Goal: Information Seeking & Learning: Check status

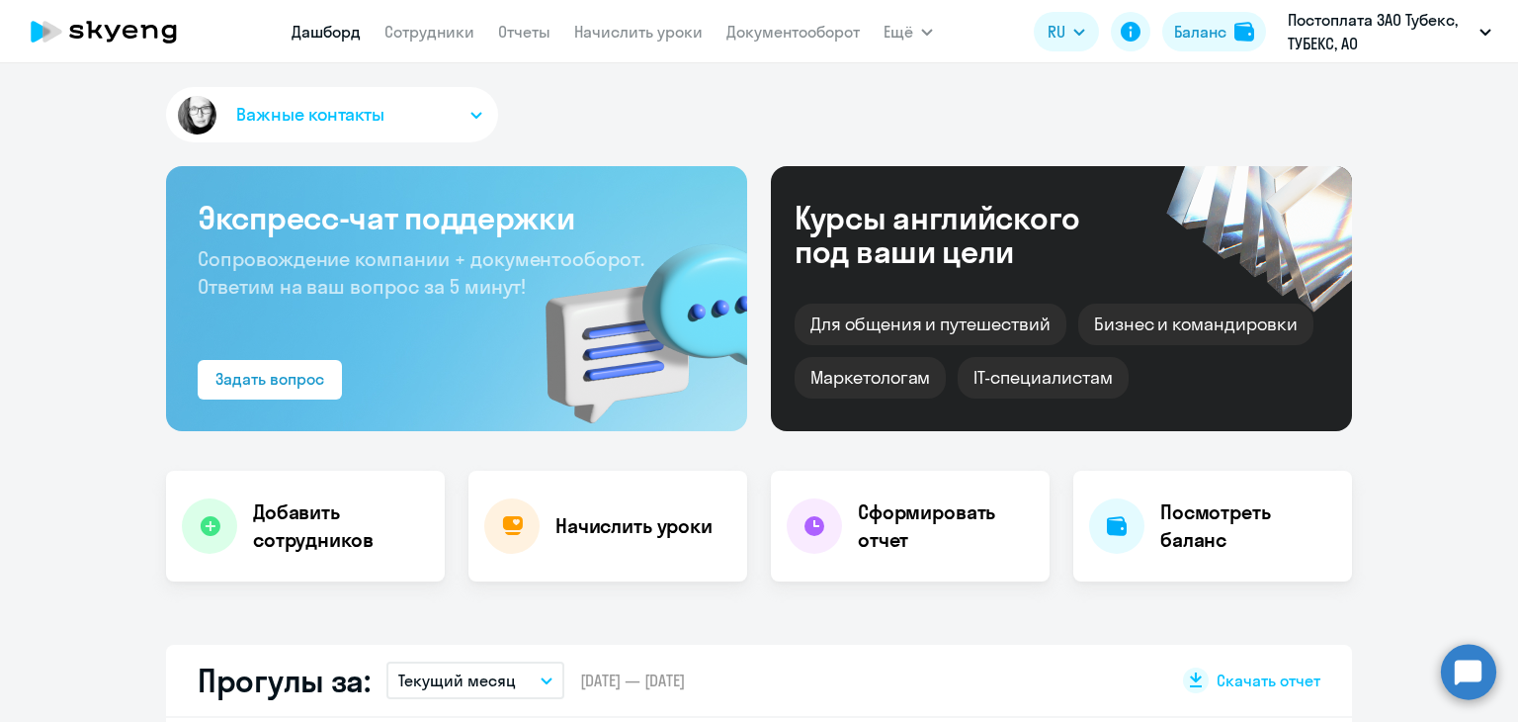
select select "30"
click at [461, 35] on link "Сотрудники" at bounding box center [430, 32] width 90 height 20
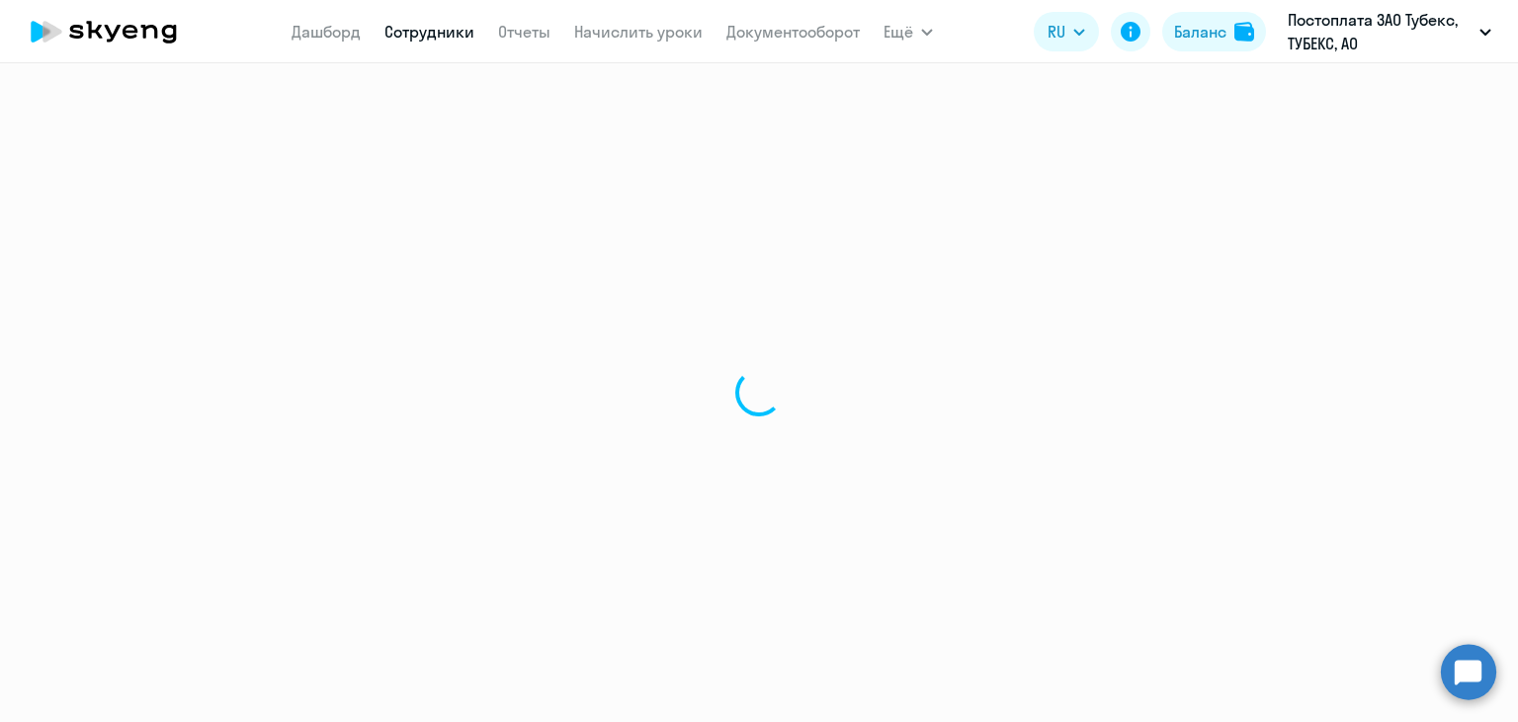
select select "30"
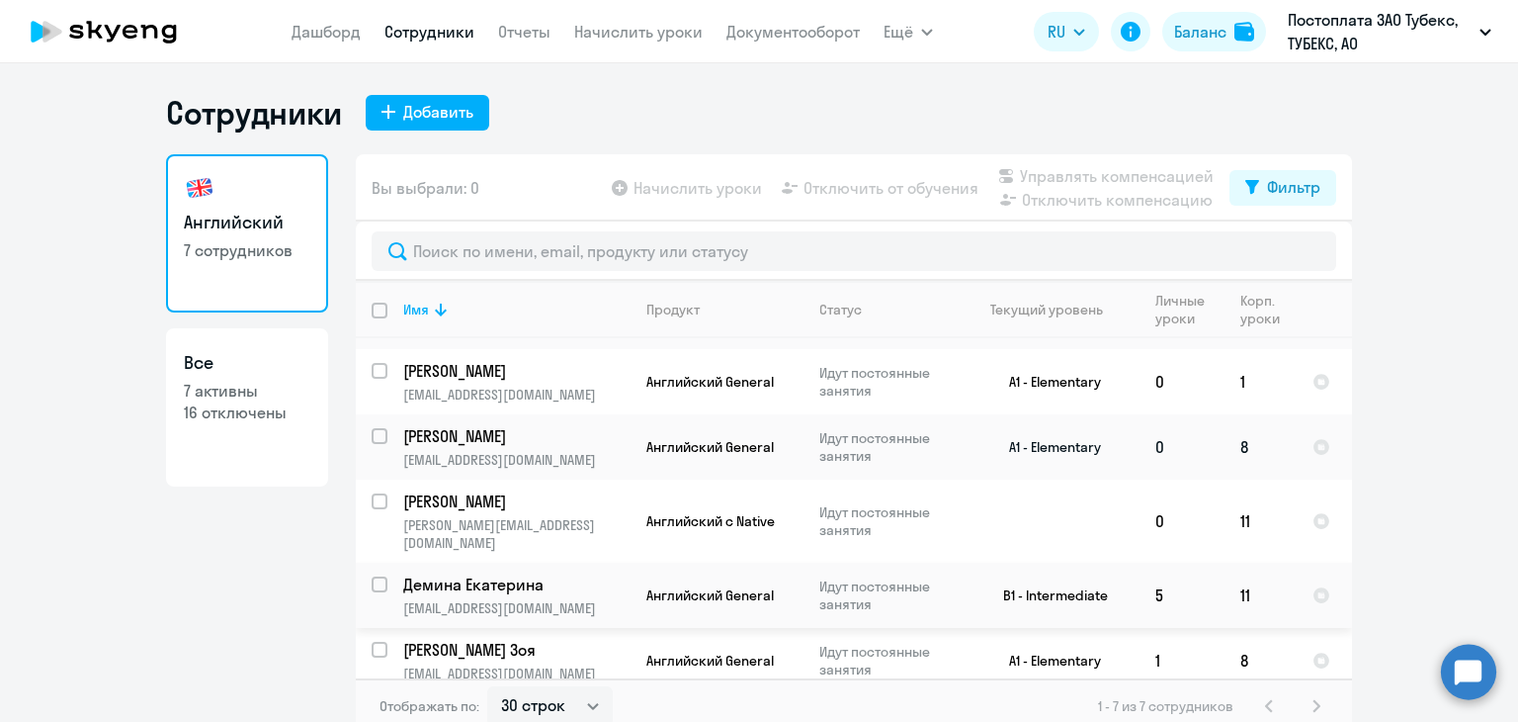
scroll to position [138, 0]
click at [484, 638] on p "[PERSON_NAME]" at bounding box center [514, 649] width 223 height 22
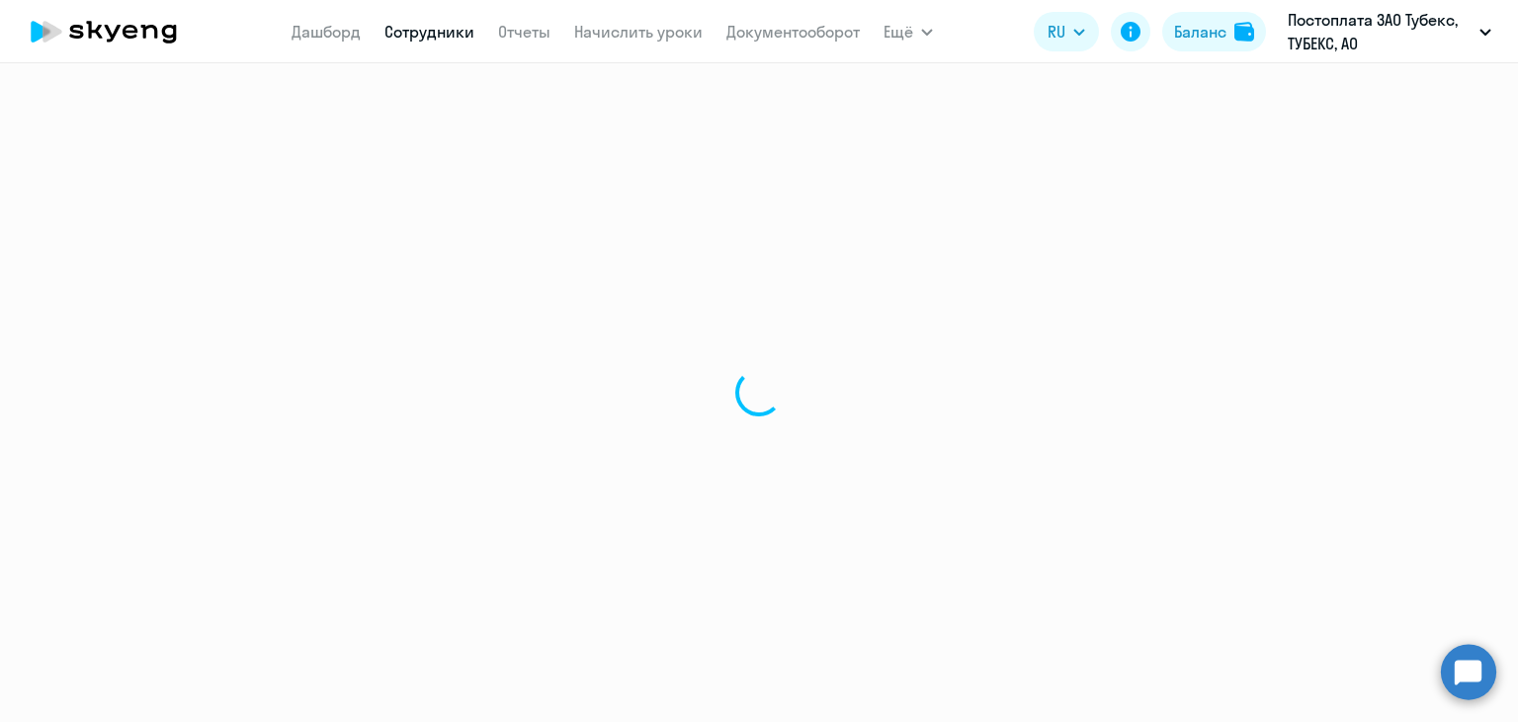
select select "english"
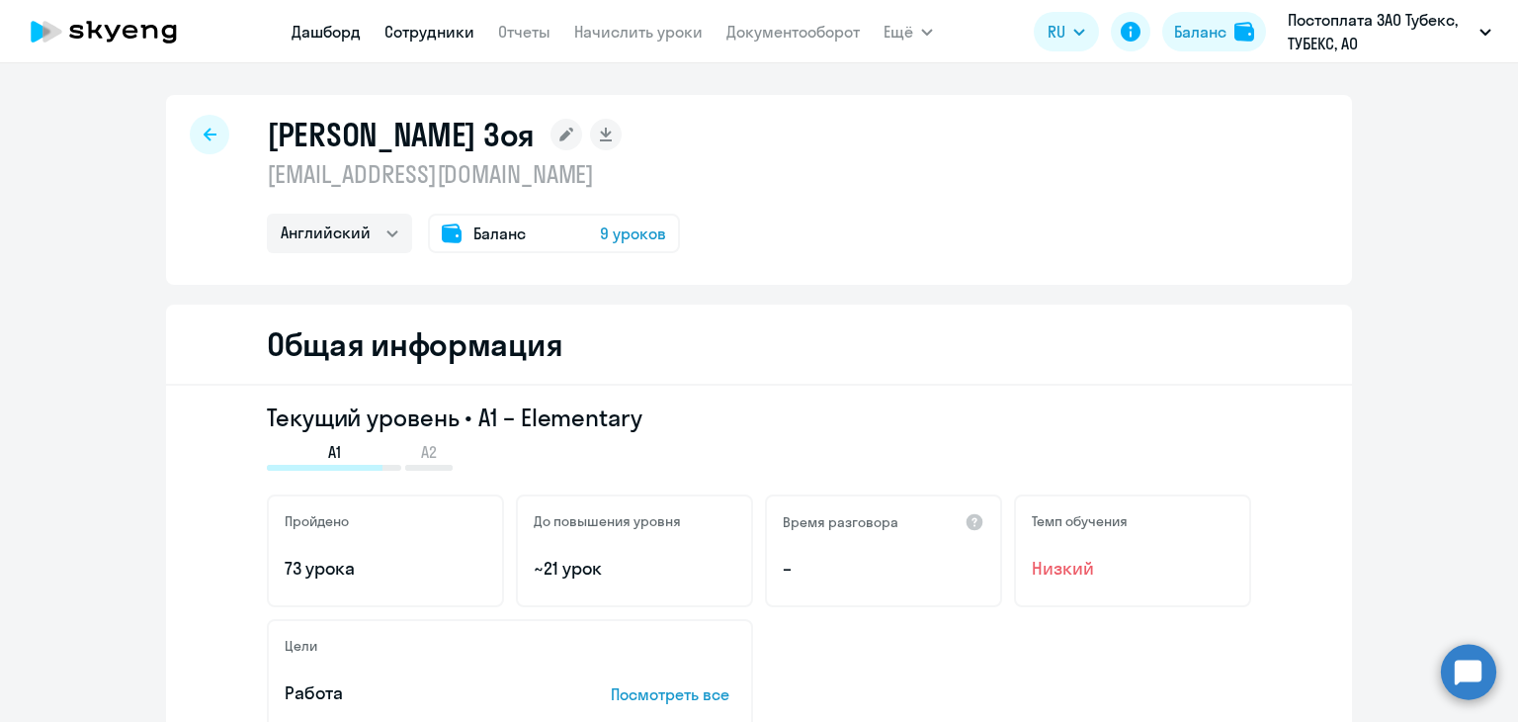
click at [336, 28] on link "Дашборд" at bounding box center [326, 32] width 69 height 20
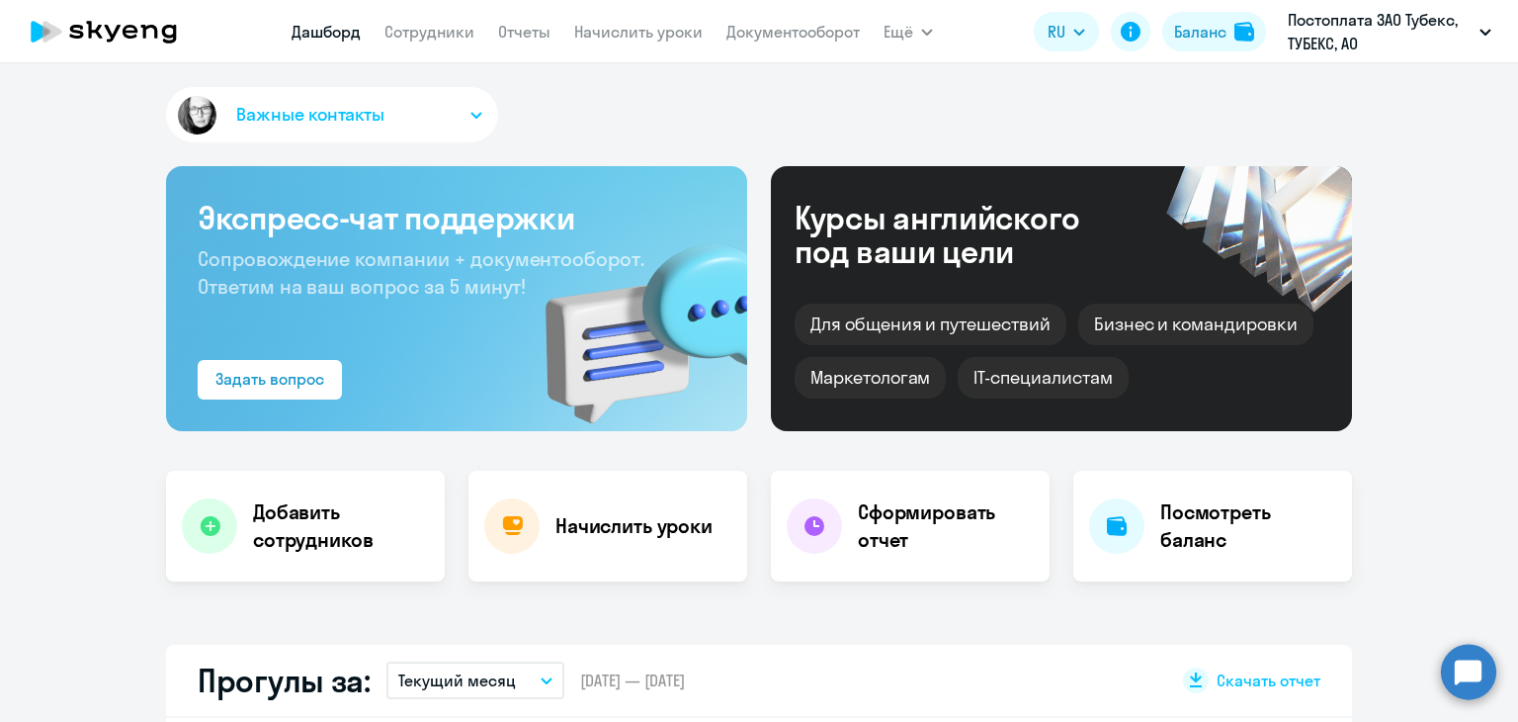
select select "30"
